Goal: Information Seeking & Learning: Learn about a topic

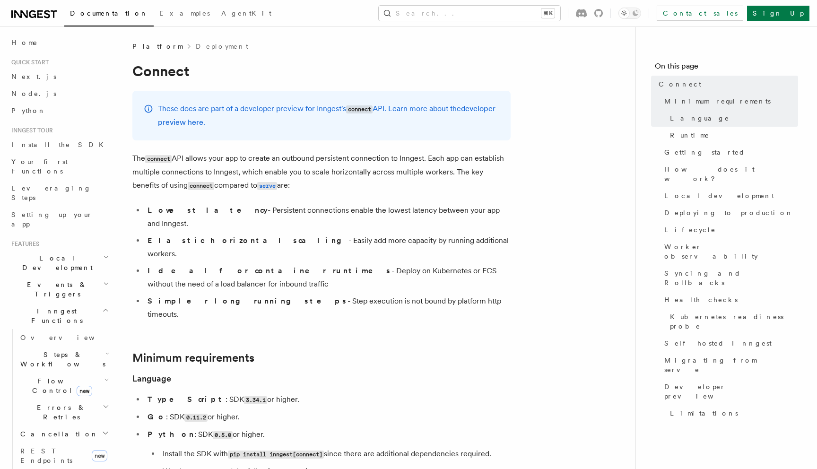
click at [44, 7] on link at bounding box center [33, 13] width 45 height 13
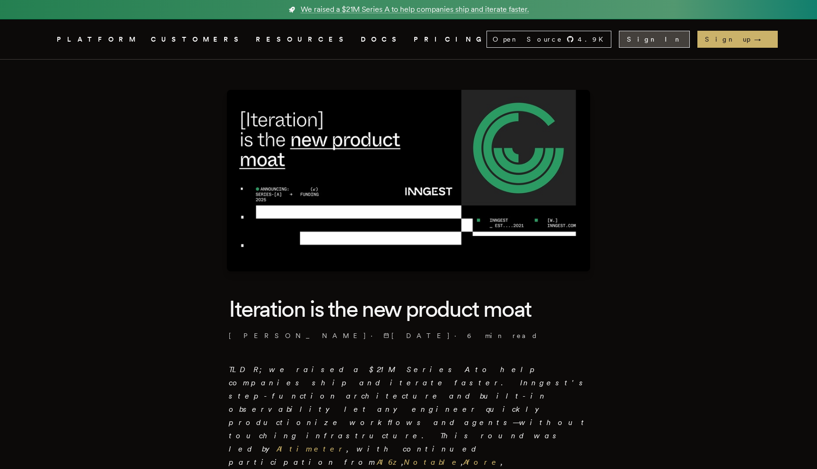
click at [687, 35] on link "Sign In" at bounding box center [654, 39] width 71 height 17
